Goal: Find specific page/section: Find specific page/section

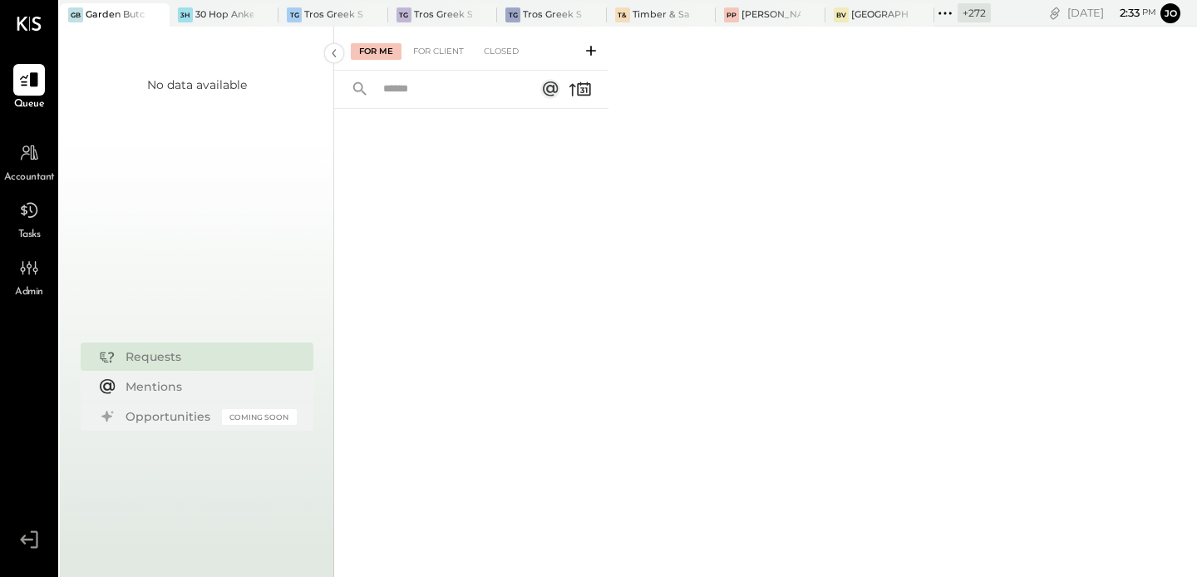
click at [957, 11] on div "+ 272" at bounding box center [973, 12] width 33 height 19
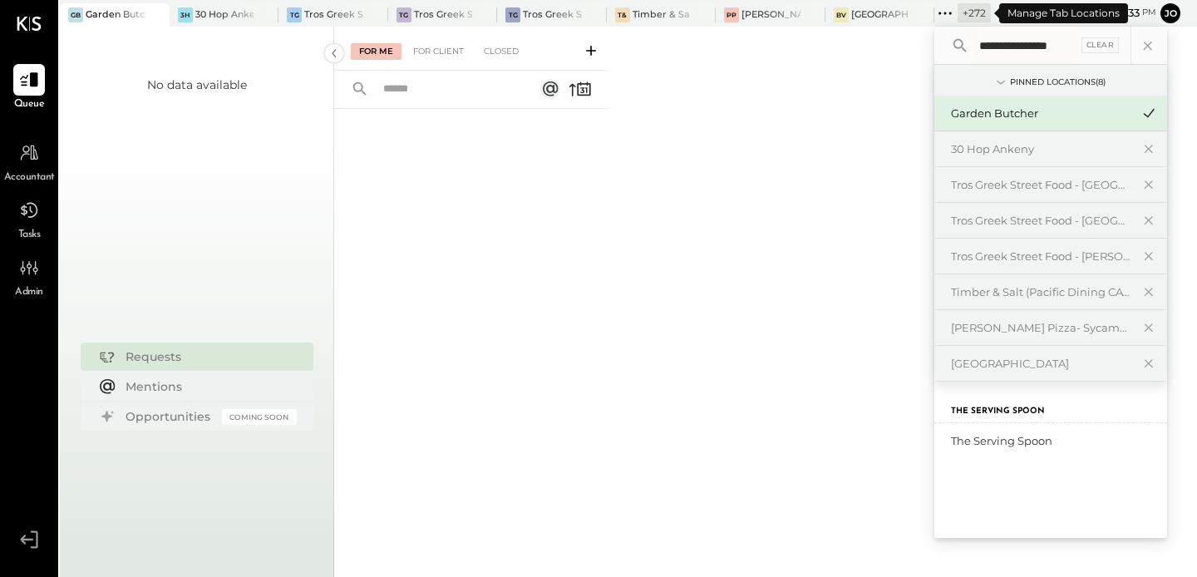
scroll to position [0, 14]
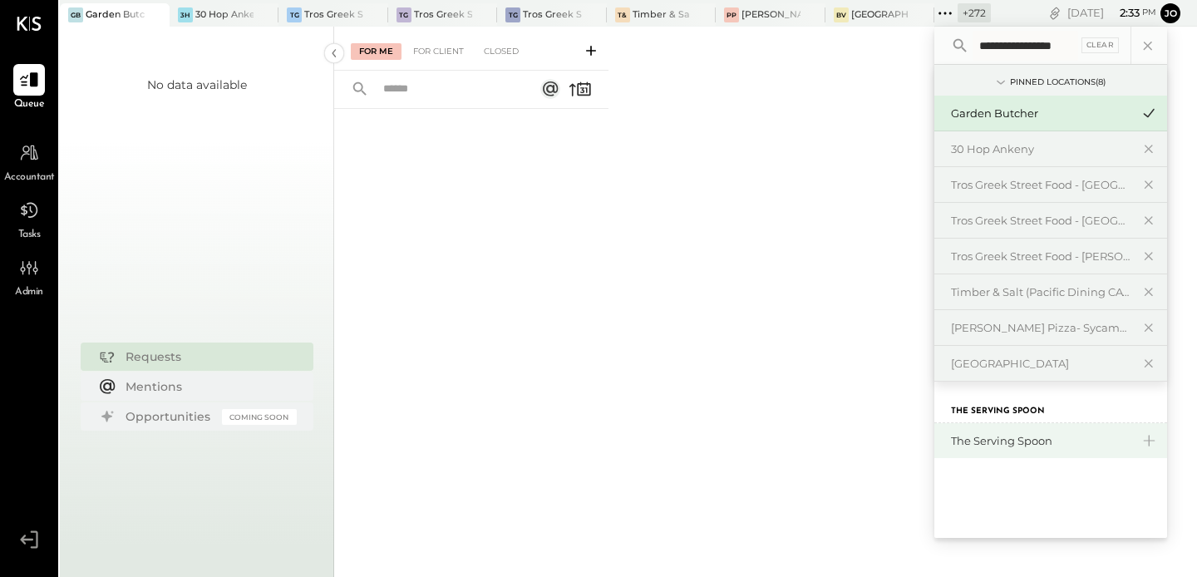
type input "**********"
click at [1044, 436] on div "The Serving Spoon" at bounding box center [1040, 441] width 179 height 16
